Goal: Information Seeking & Learning: Learn about a topic

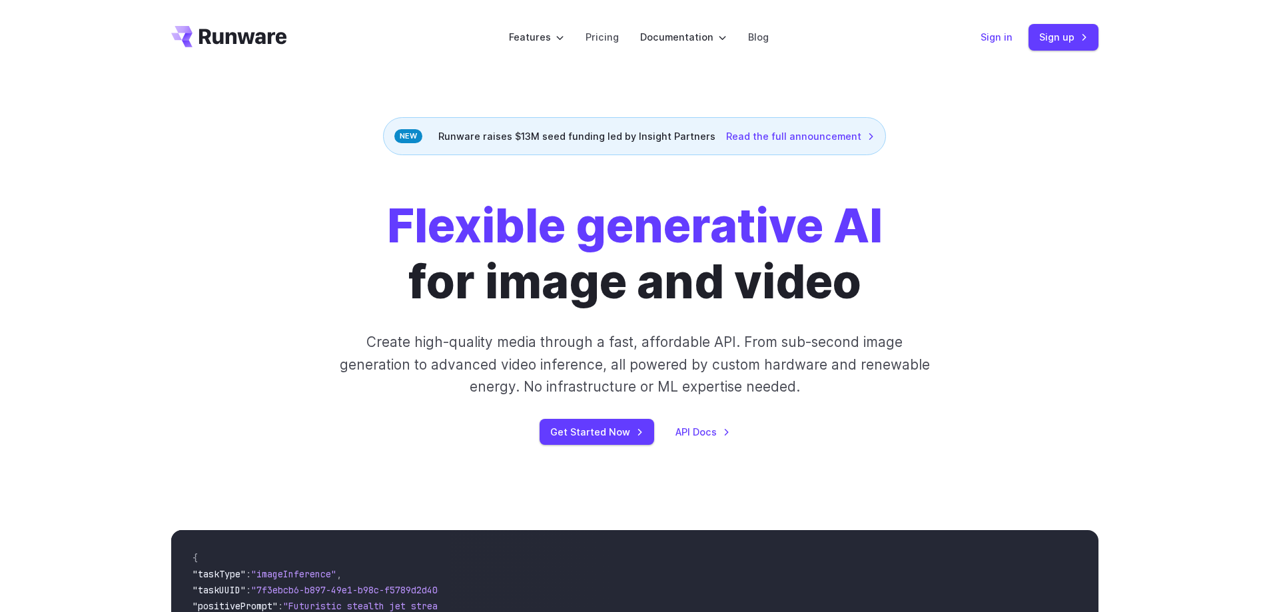
click at [989, 31] on link "Sign in" at bounding box center [997, 36] width 32 height 15
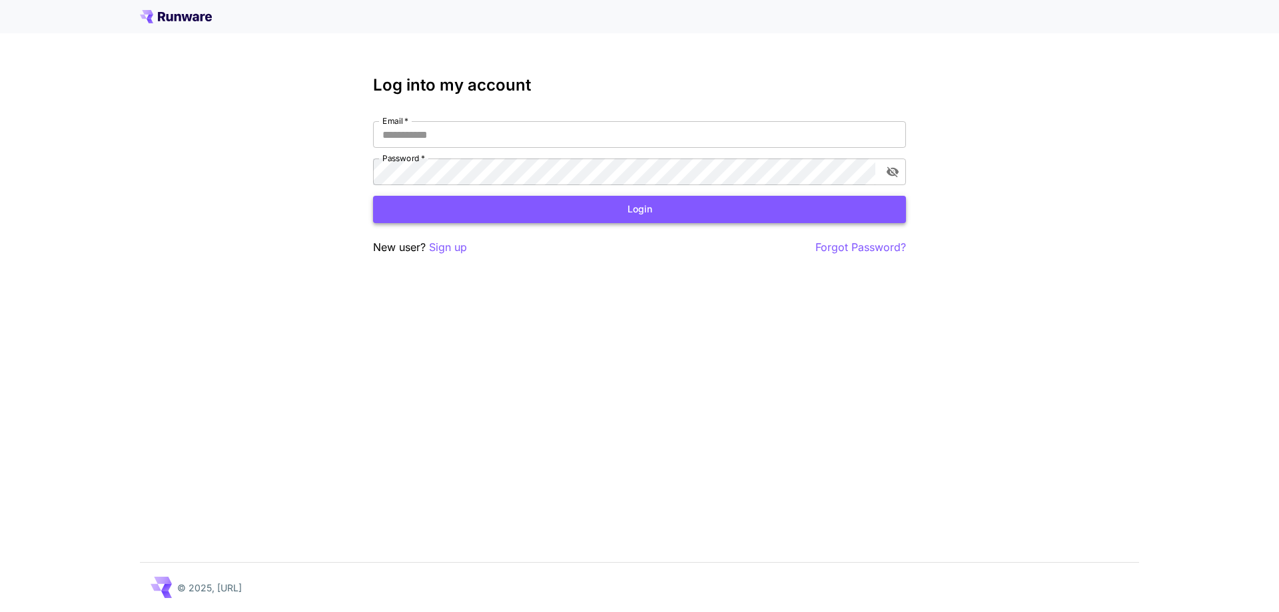
type input "**********"
click at [540, 129] on input "**********" at bounding box center [639, 134] width 533 height 27
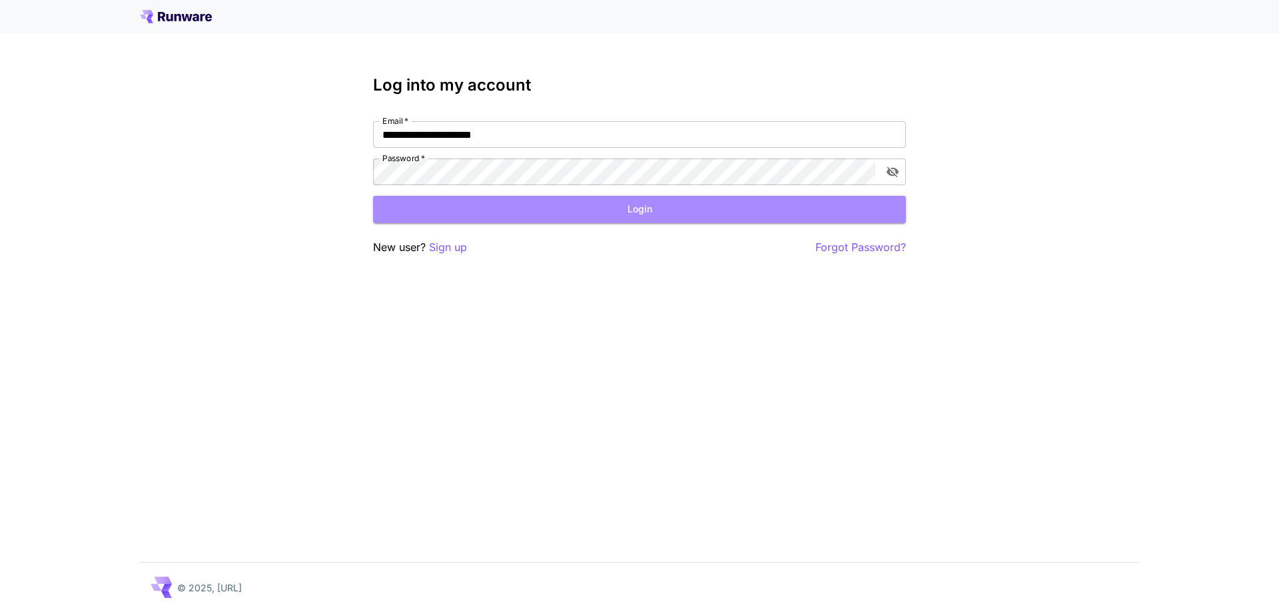
click at [556, 203] on button "Login" at bounding box center [639, 209] width 533 height 27
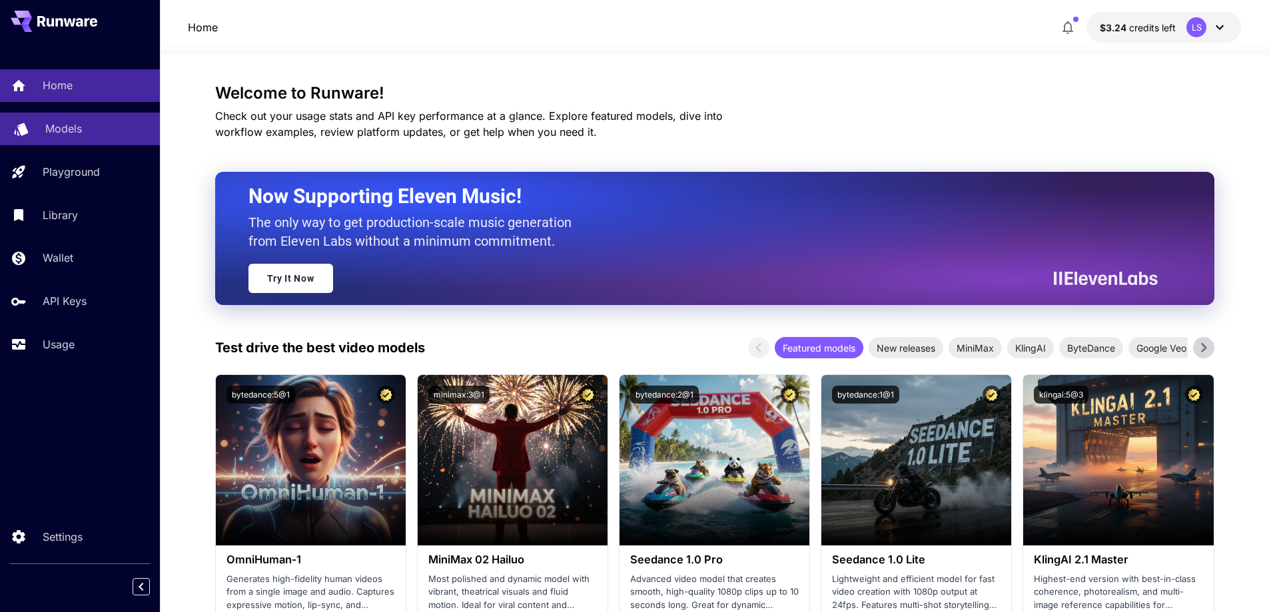
click at [101, 127] on div "Models" at bounding box center [97, 129] width 104 height 16
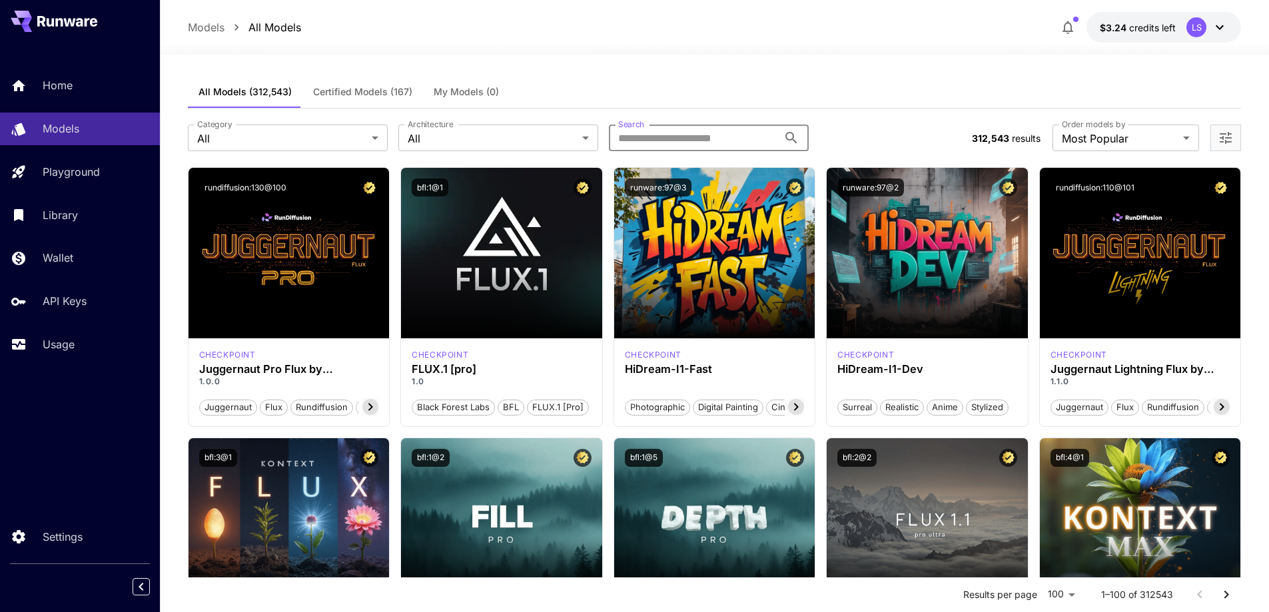
click at [771, 141] on input "Search" at bounding box center [693, 138] width 169 height 27
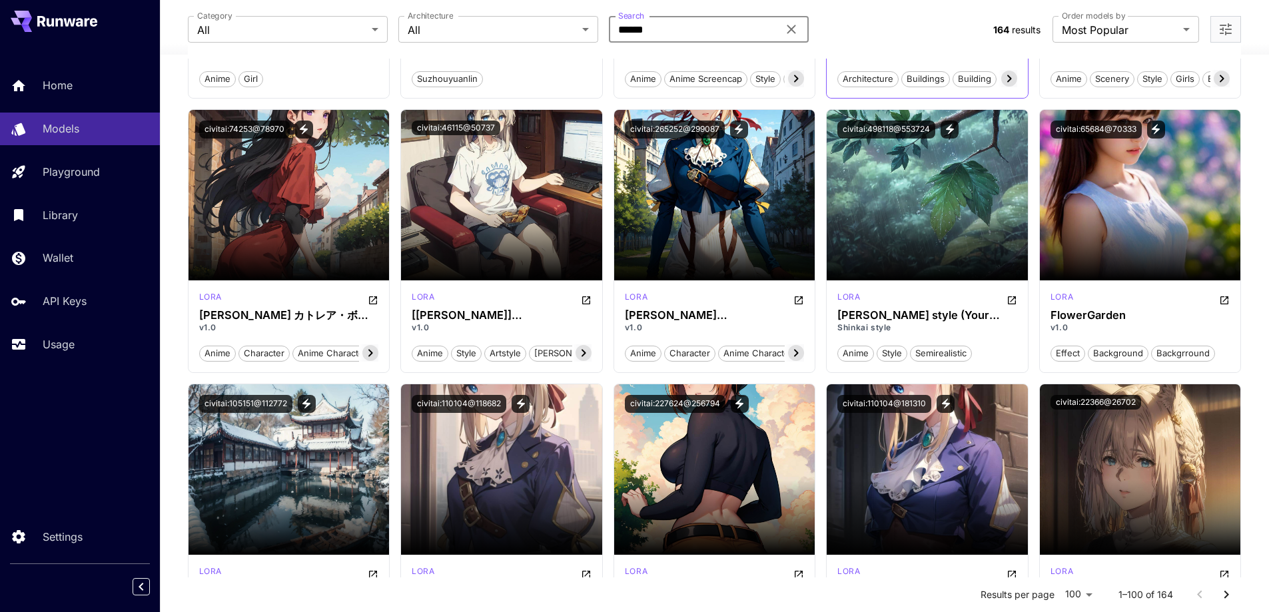
scroll to position [333, 0]
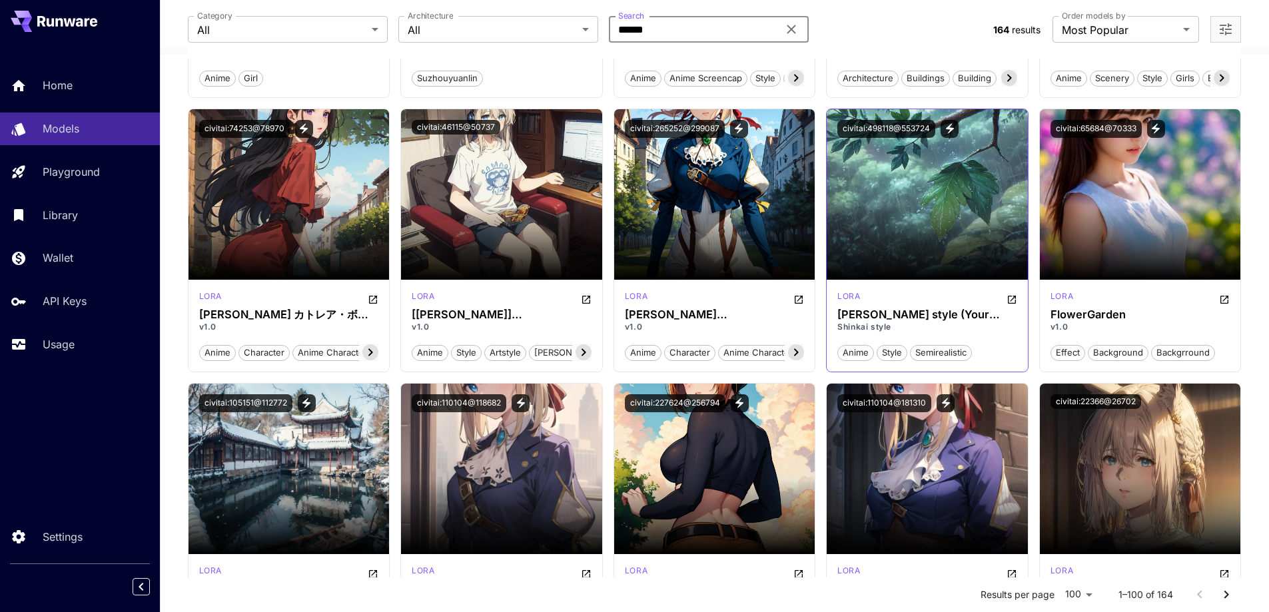
type input "******"
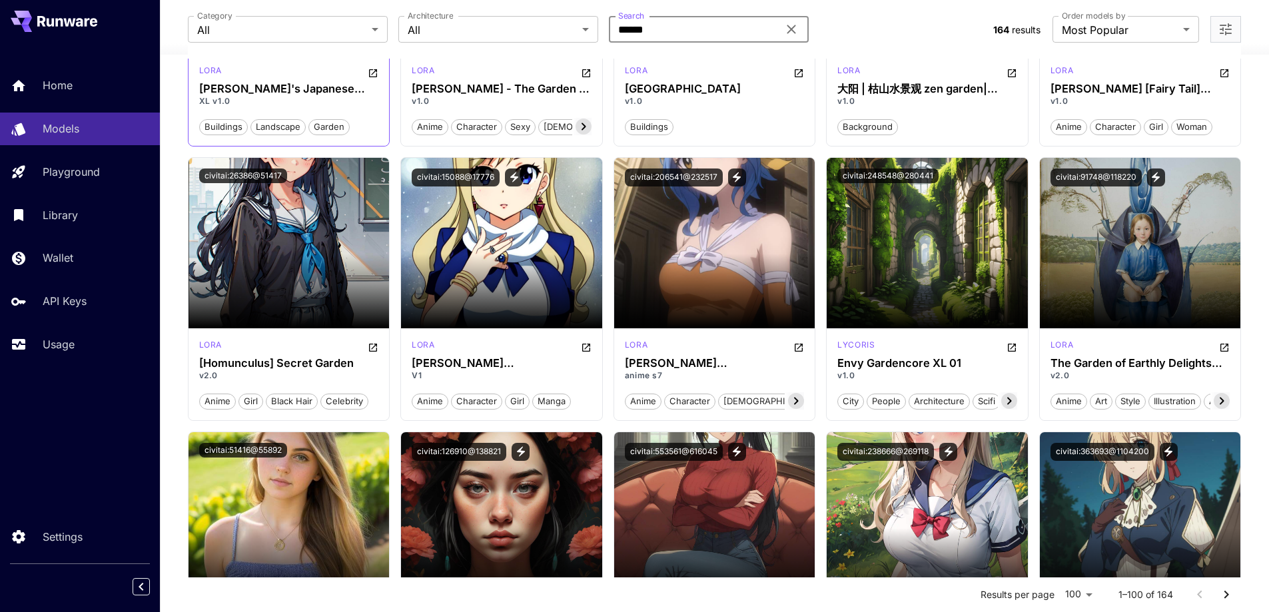
scroll to position [1399, 0]
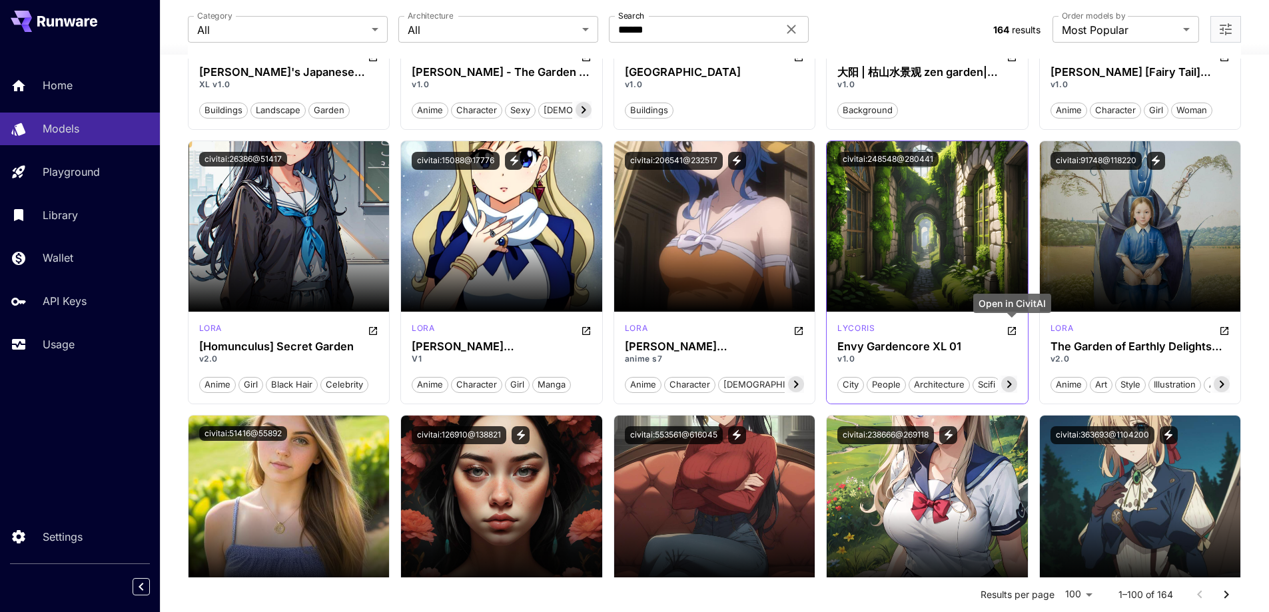
click at [1011, 332] on icon "Open in CivitAI" at bounding box center [1012, 331] width 8 height 8
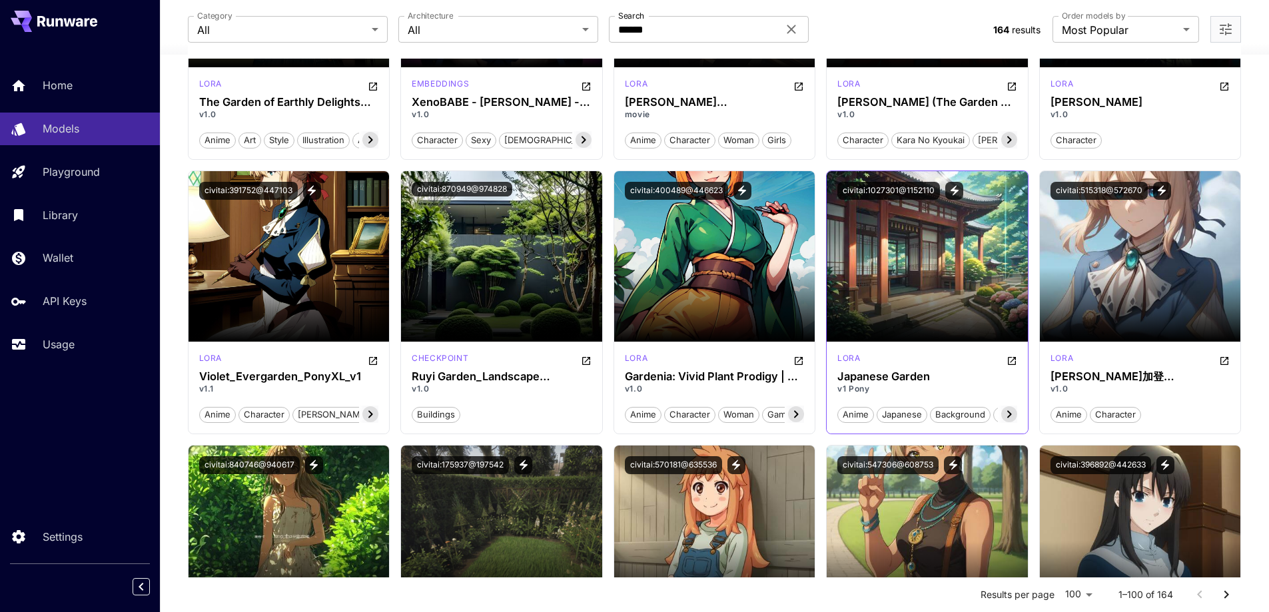
scroll to position [2798, 0]
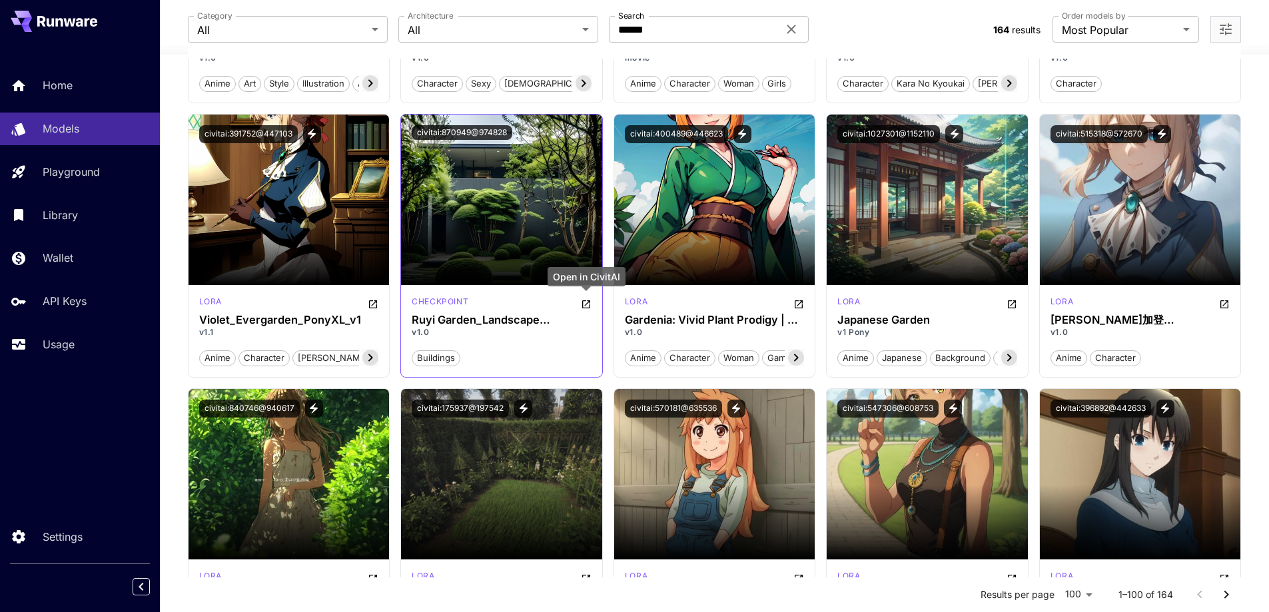
click at [587, 304] on icon "Open in CivitAI" at bounding box center [586, 304] width 8 height 8
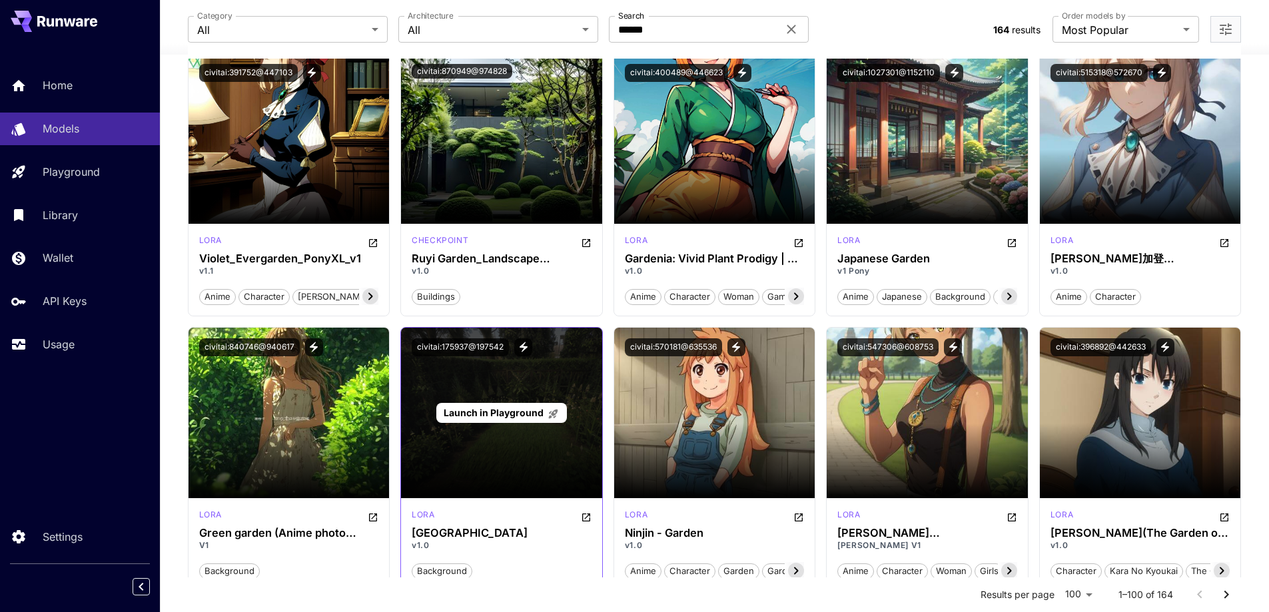
scroll to position [3065, 0]
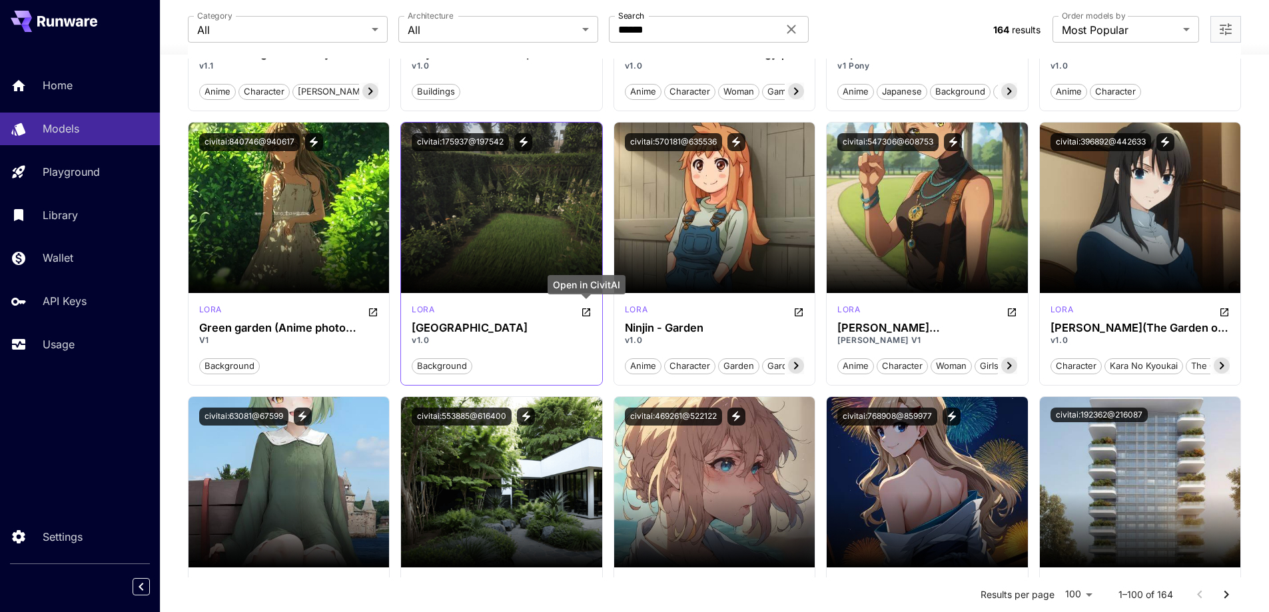
click at [586, 310] on icon "Open in CivitAI" at bounding box center [586, 312] width 11 height 11
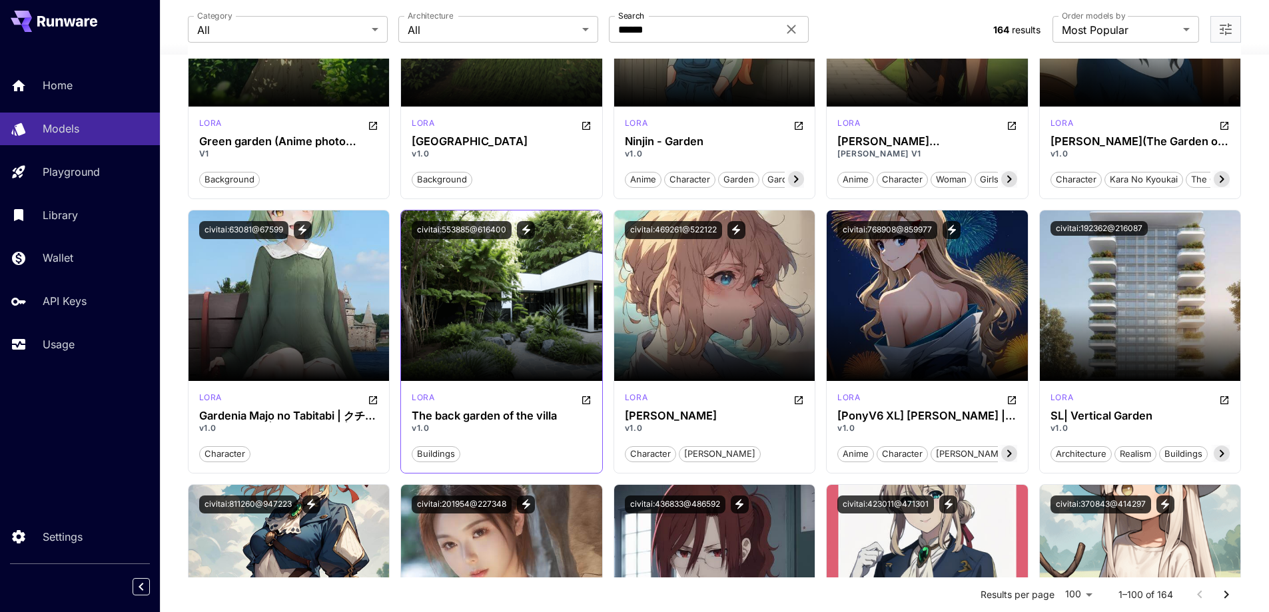
scroll to position [3265, 0]
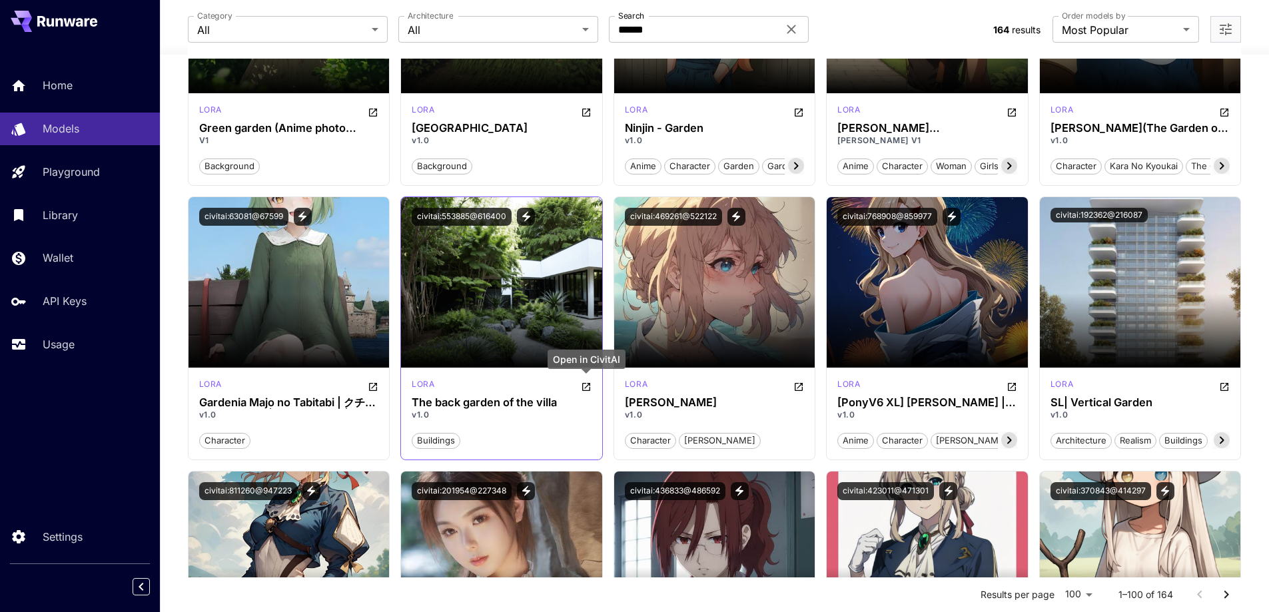
click at [585, 388] on icon "Open in CivitAI" at bounding box center [586, 387] width 11 height 11
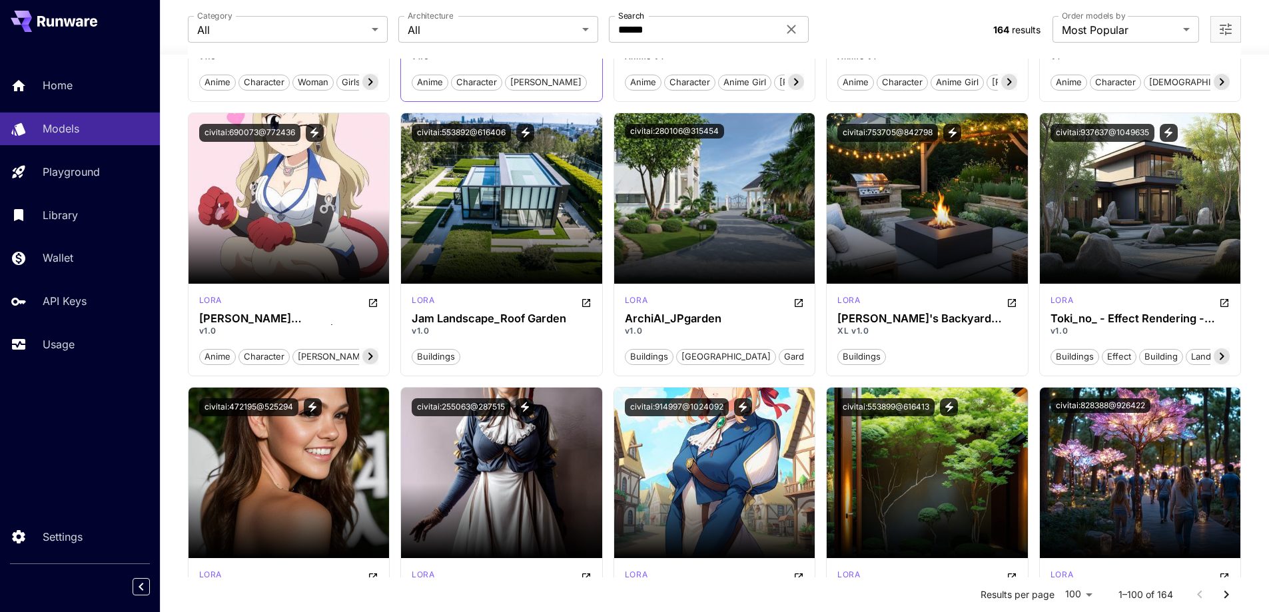
scroll to position [4464, 0]
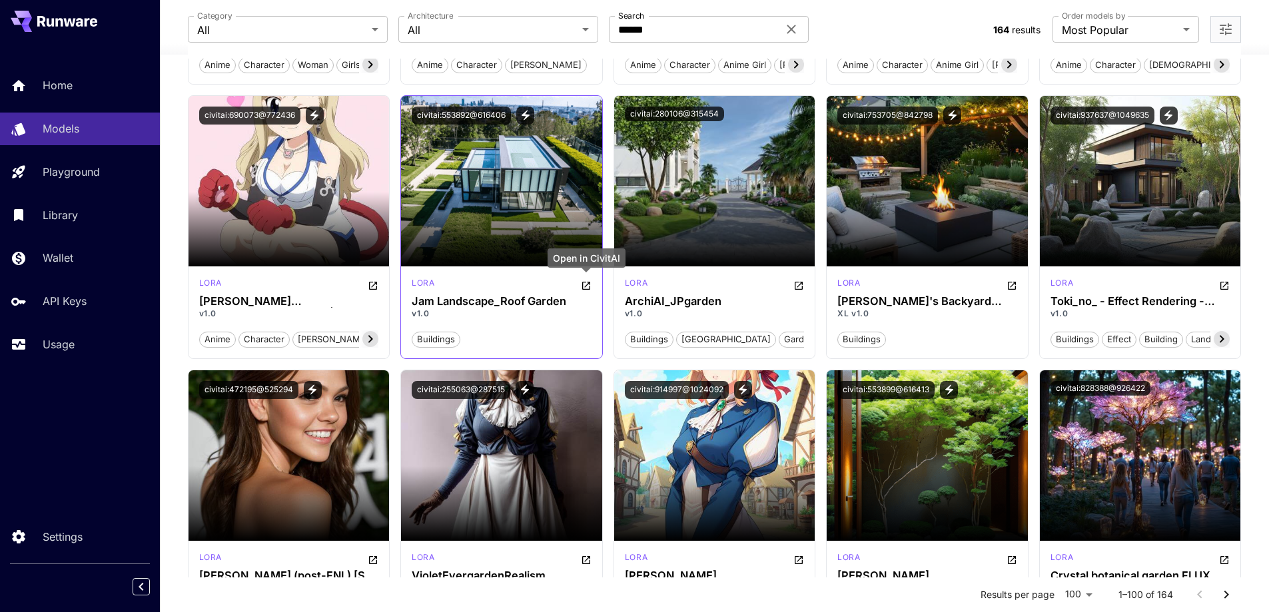
click at [588, 286] on icon "Open in CivitAI" at bounding box center [586, 285] width 11 height 11
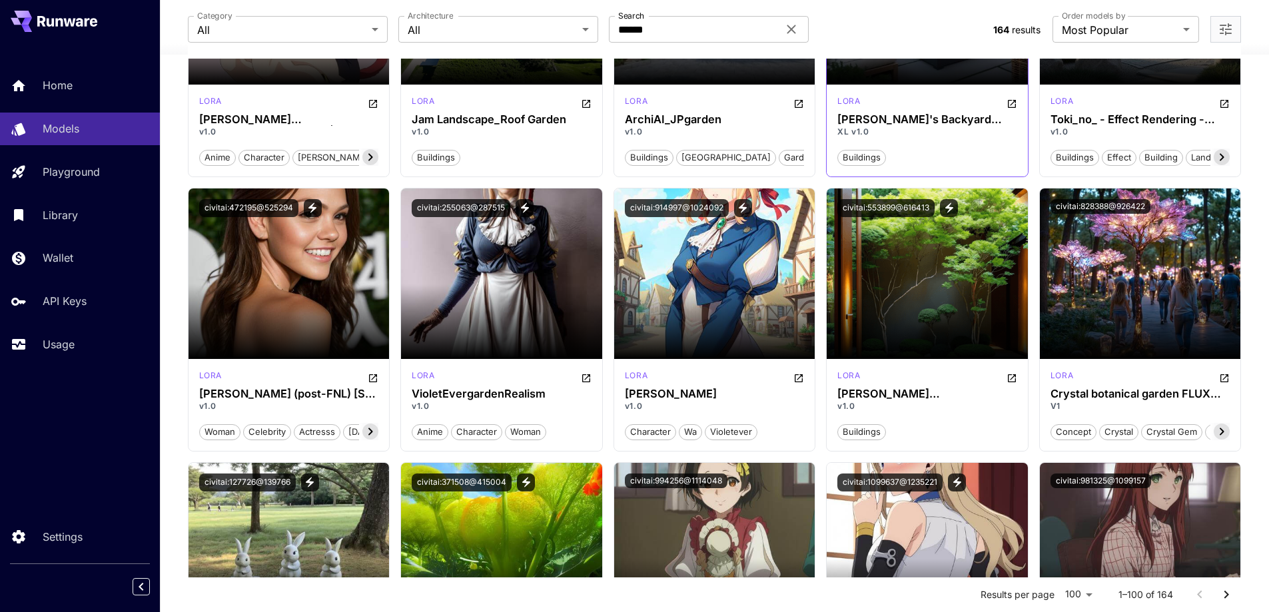
scroll to position [4664, 0]
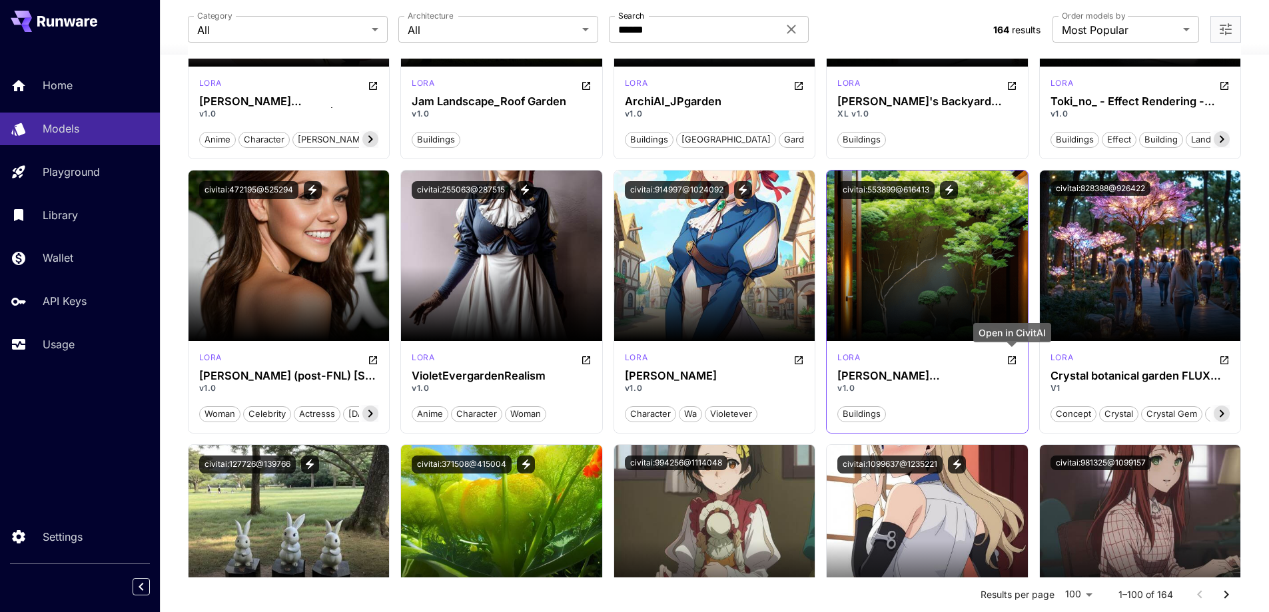
click at [1012, 360] on icon "Open in CivitAI" at bounding box center [1012, 360] width 8 height 8
click at [1223, 360] on div "Crystal botanical garden FLUX @Ethanar" at bounding box center [1140, 350] width 193 height 19
click at [1225, 362] on icon "Open in CivitAI" at bounding box center [1224, 360] width 11 height 11
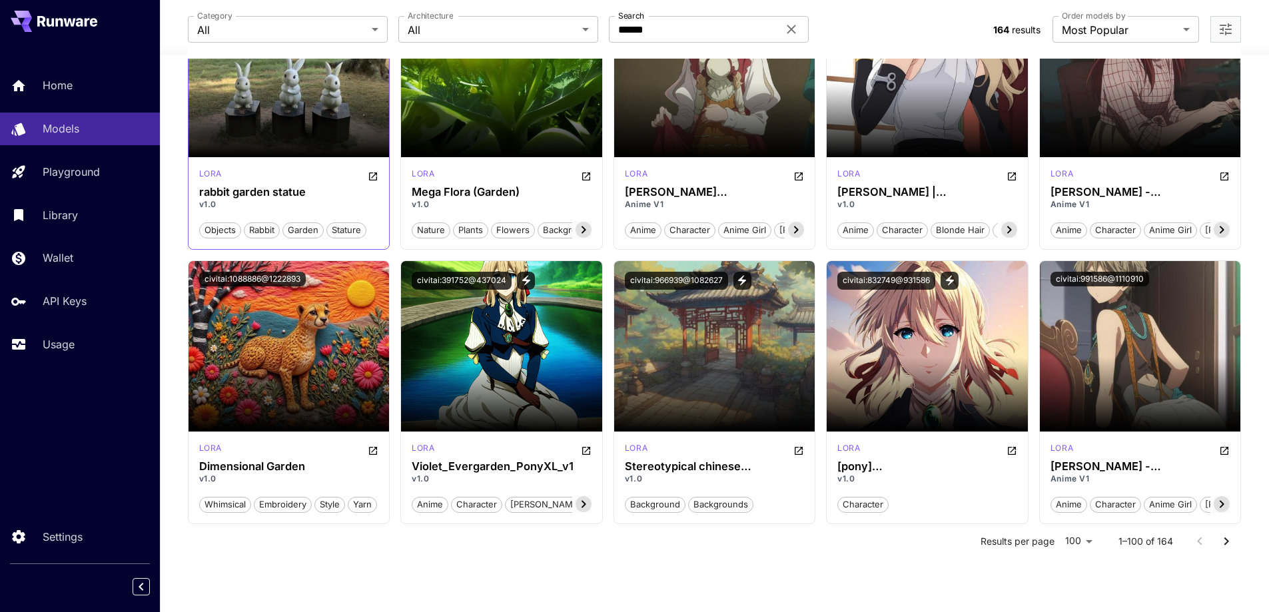
scroll to position [5127, 0]
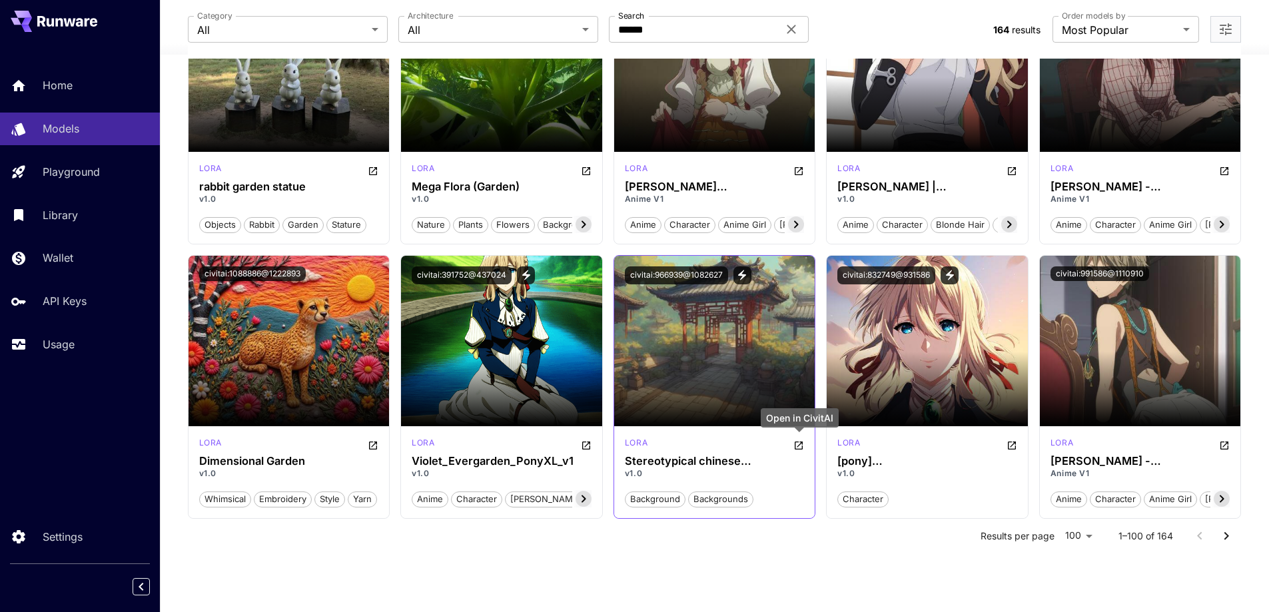
click at [797, 446] on icon "Open in CivitAI" at bounding box center [798, 445] width 11 height 11
click at [1233, 540] on icon "Go to next page" at bounding box center [1227, 536] width 16 height 16
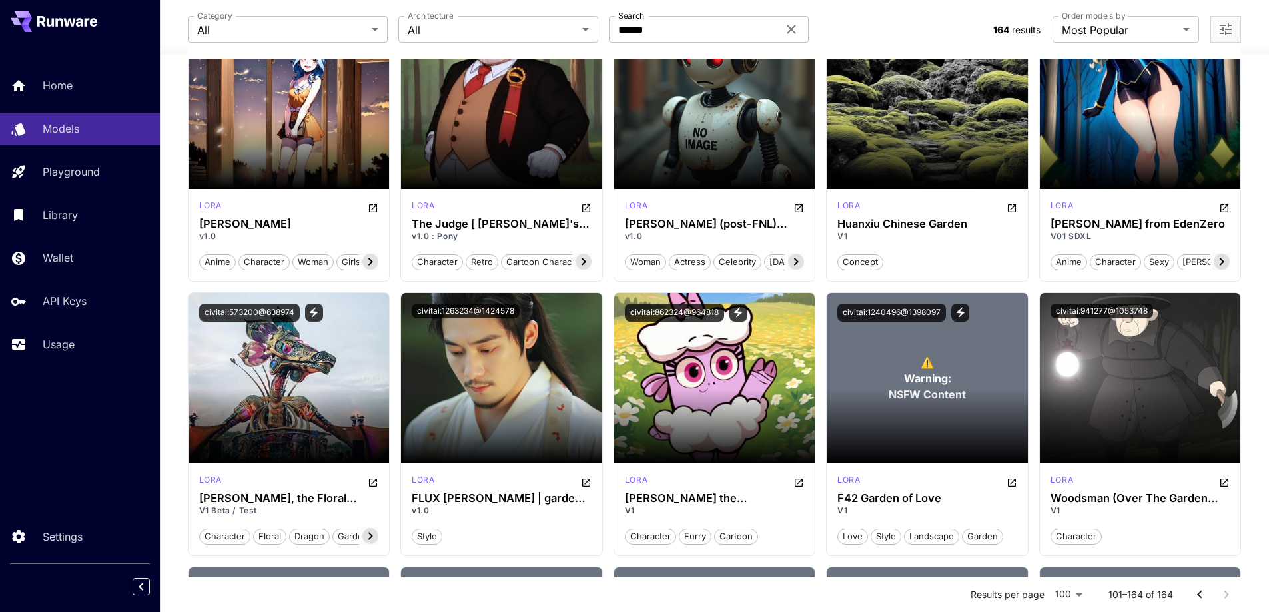
scroll to position [0, 0]
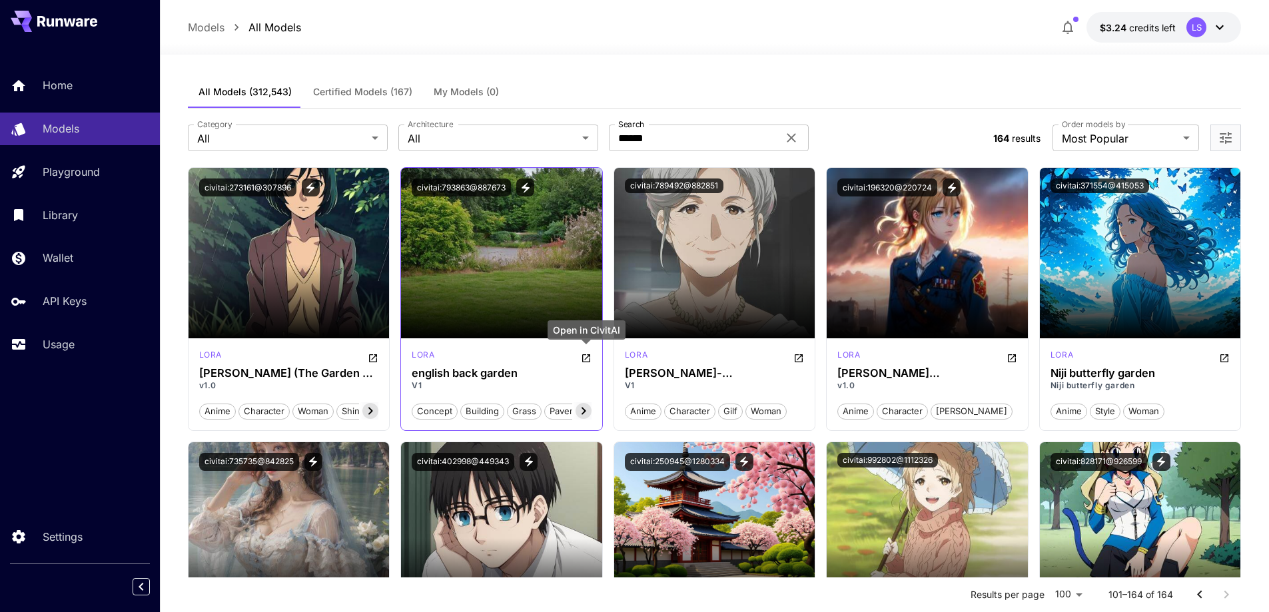
click at [589, 358] on icon "Open in CivitAI" at bounding box center [586, 358] width 11 height 11
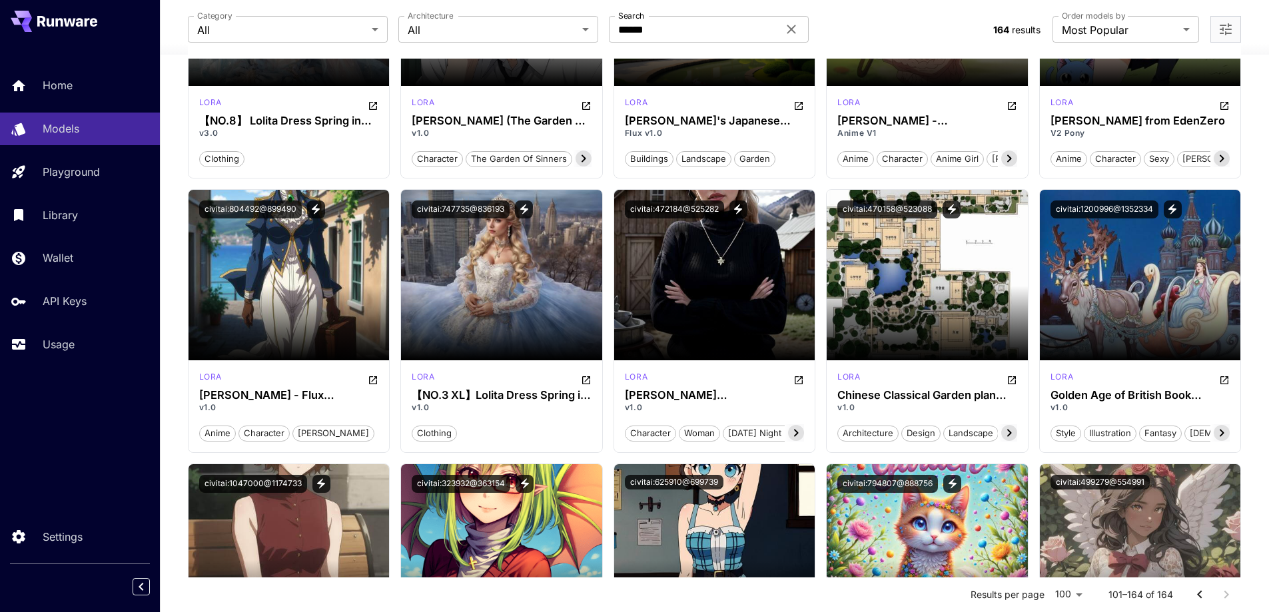
scroll to position [533, 0]
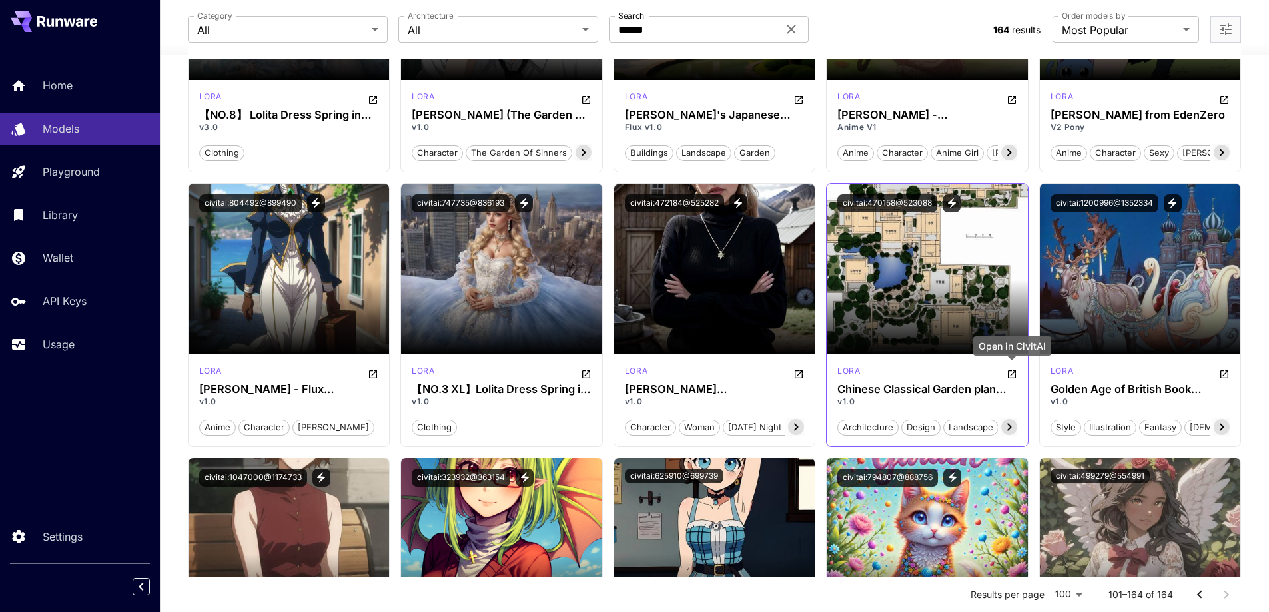
click at [1012, 374] on icon "Open in CivitAI" at bounding box center [1012, 374] width 8 height 8
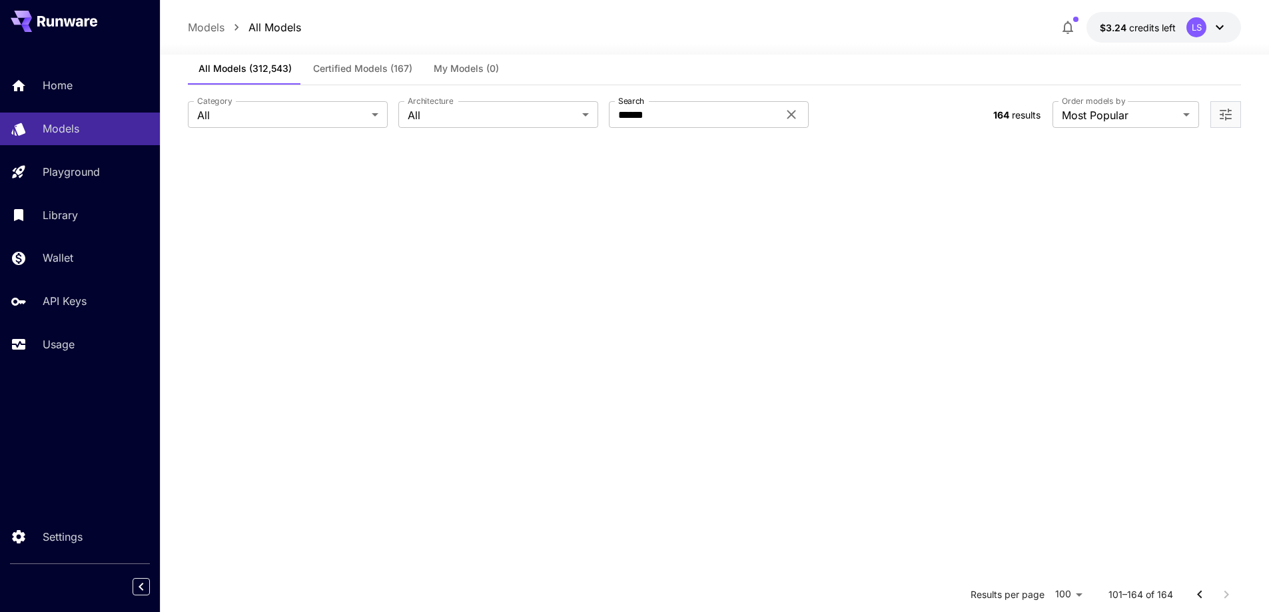
scroll to position [0, 0]
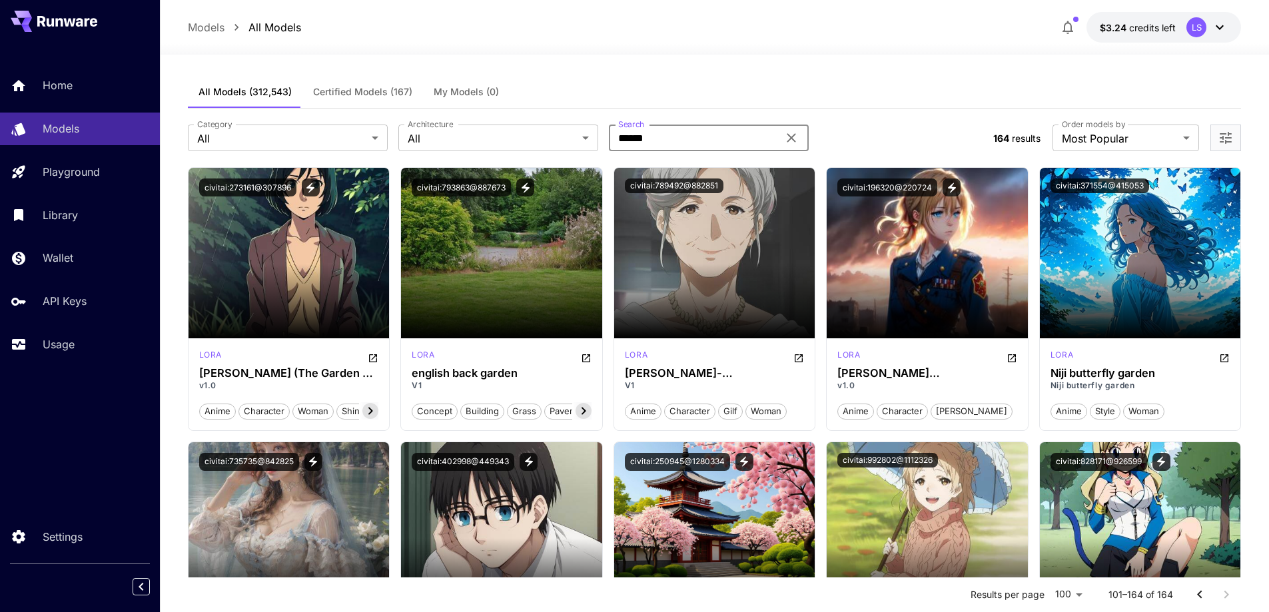
click at [705, 140] on input "******" at bounding box center [693, 138] width 169 height 27
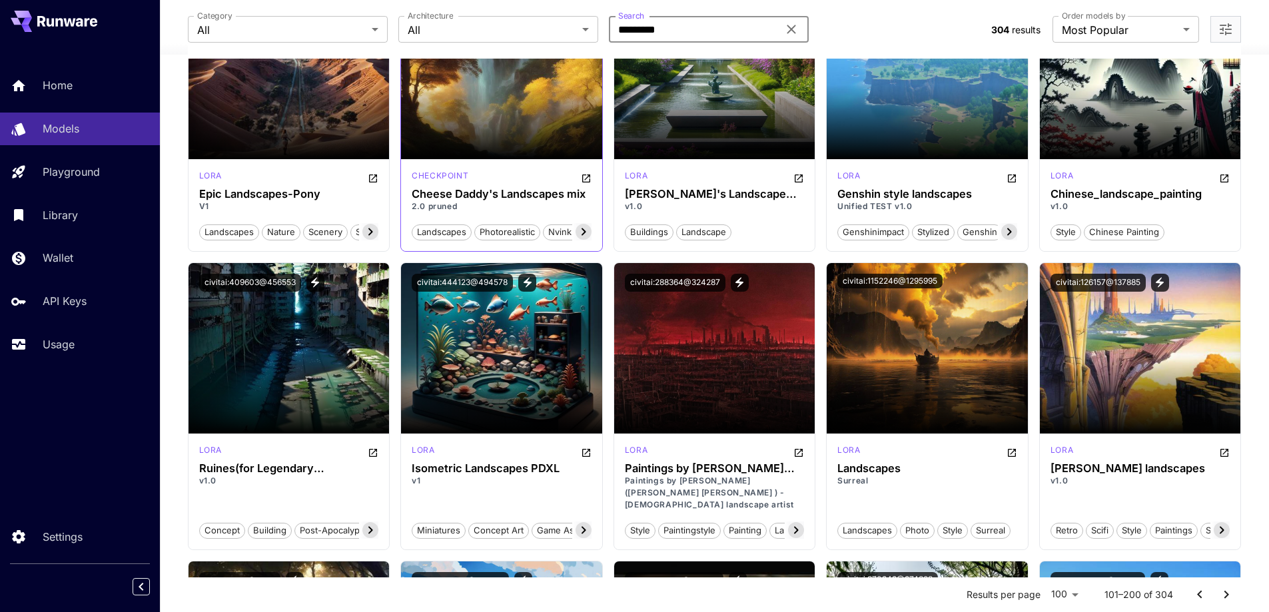
scroll to position [1532, 0]
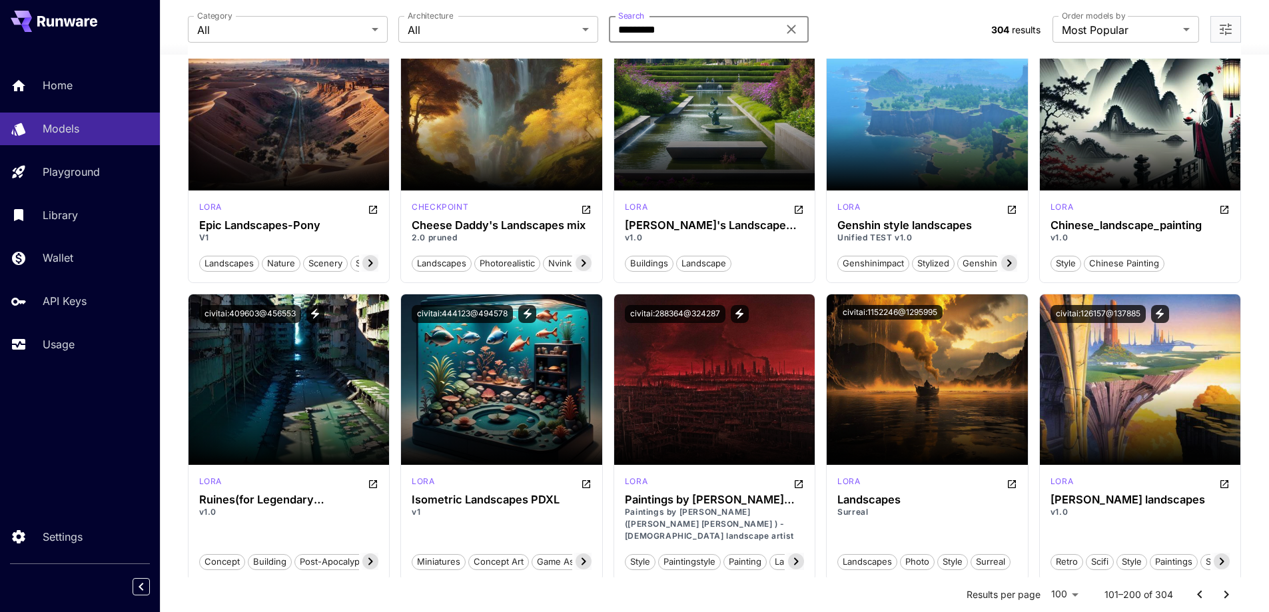
type input "*********"
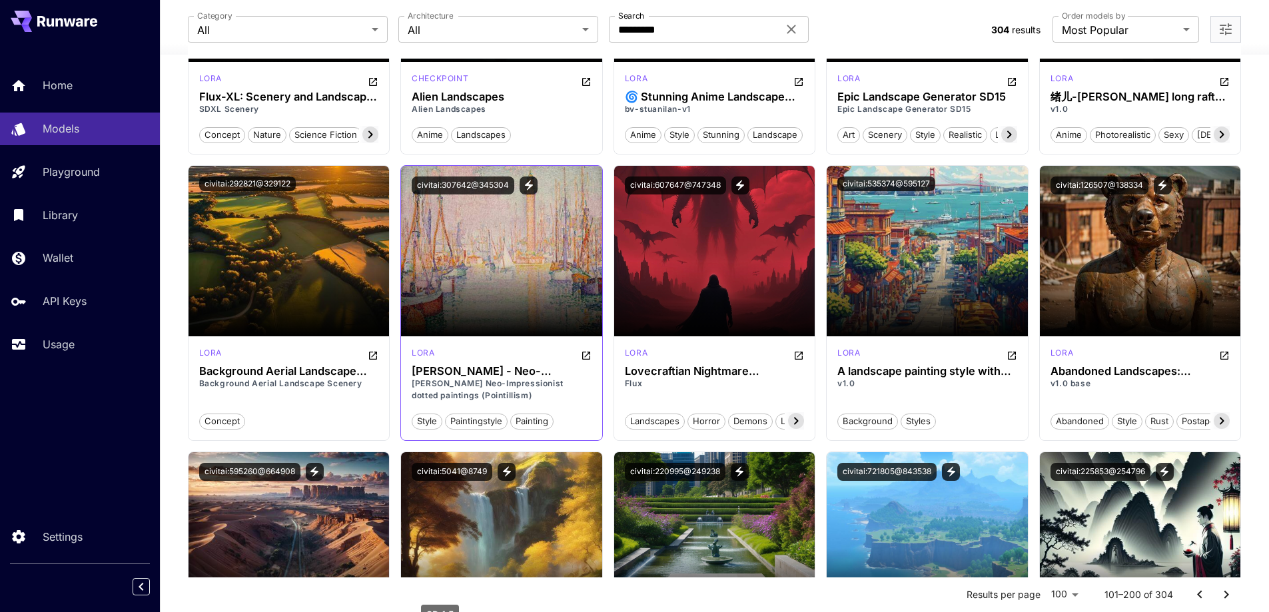
scroll to position [799, 0]
